Goal: Task Accomplishment & Management: Manage account settings

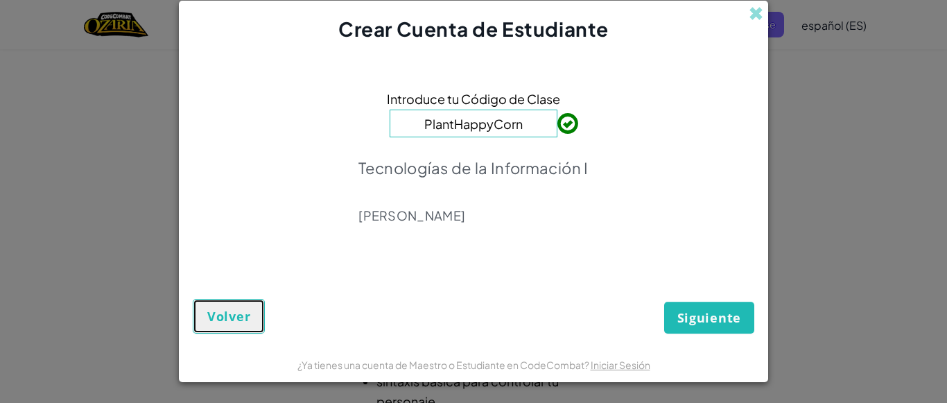
click at [220, 308] on span "Volver" at bounding box center [228, 316] width 43 height 17
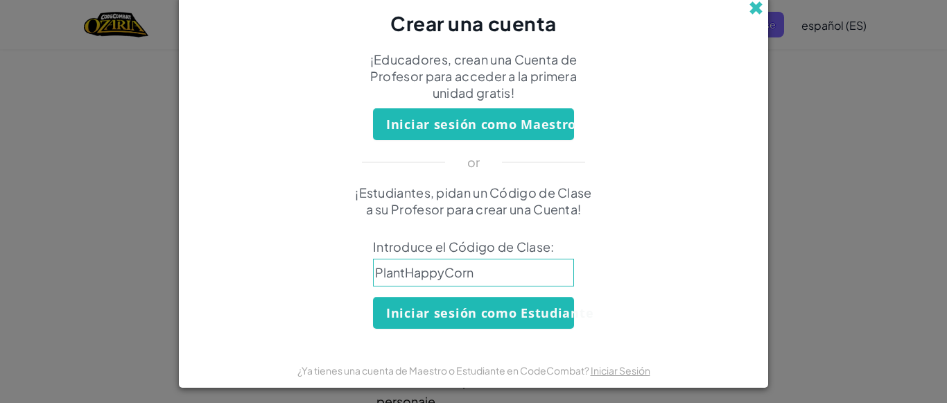
click at [752, 14] on span at bounding box center [756, 8] width 15 height 15
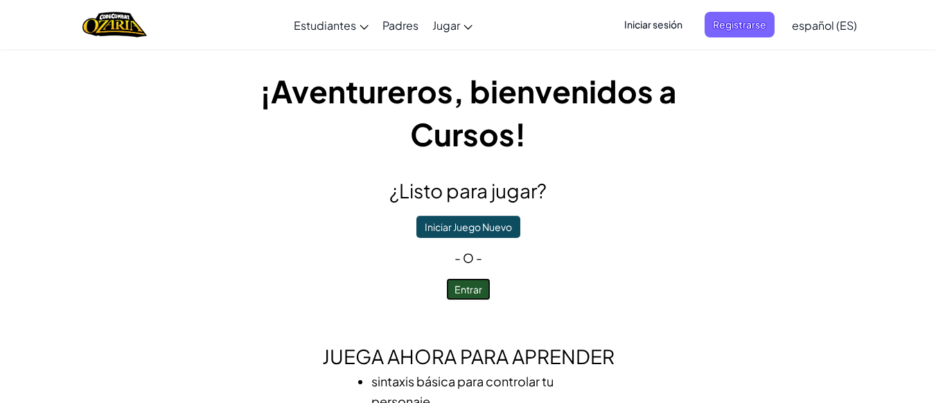
click at [464, 294] on button "Entrar" at bounding box center [468, 289] width 44 height 22
